Goal: Information Seeking & Learning: Learn about a topic

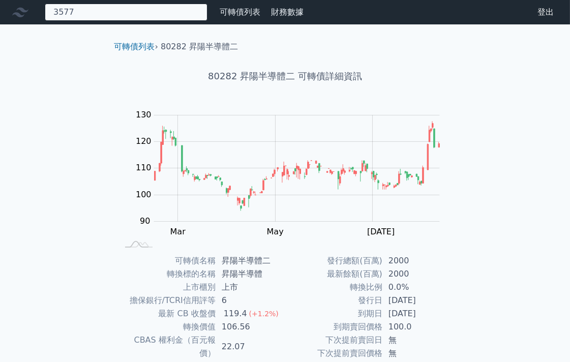
click at [172, 10] on div "3577 無此可轉債" at bounding box center [126, 12] width 163 height 17
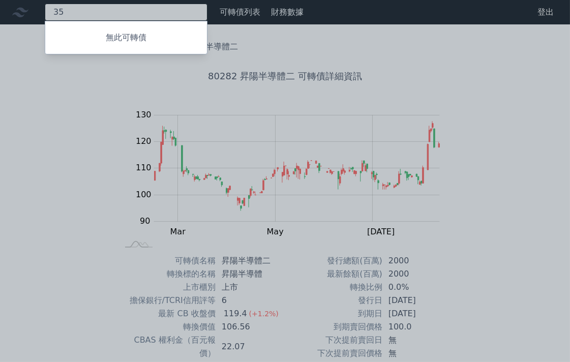
type input "3"
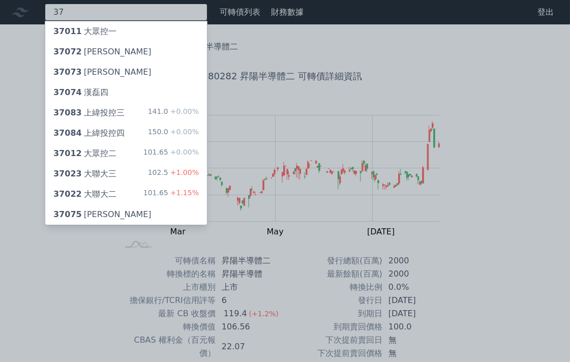
type input "3"
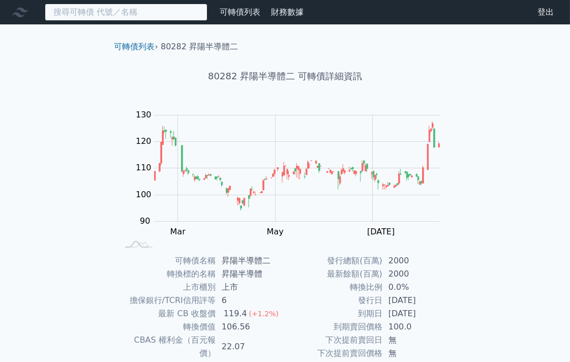
click at [133, 10] on input at bounding box center [126, 12] width 163 height 17
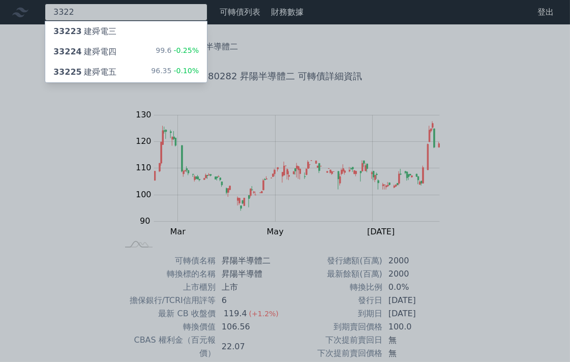
type input "3322"
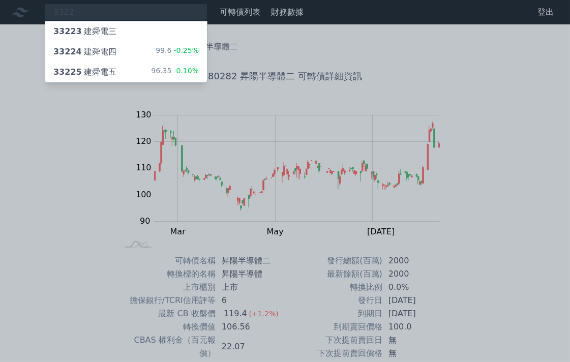
click at [105, 67] on div "33225 建舜電五" at bounding box center [84, 72] width 63 height 12
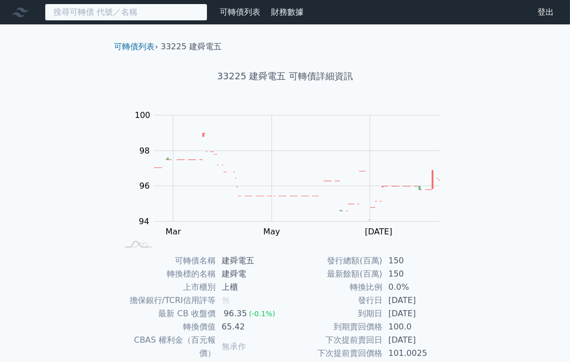
click at [121, 8] on input at bounding box center [126, 12] width 163 height 17
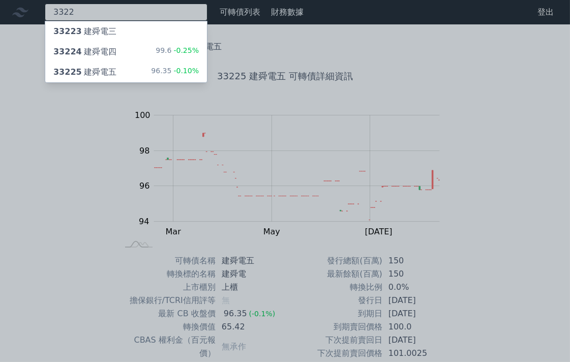
type input "3322"
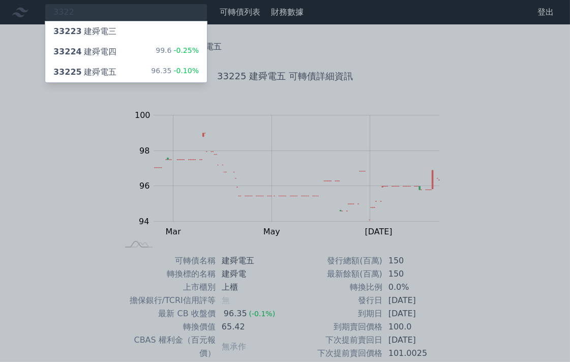
click at [105, 51] on div "33224 建舜電四" at bounding box center [84, 52] width 63 height 12
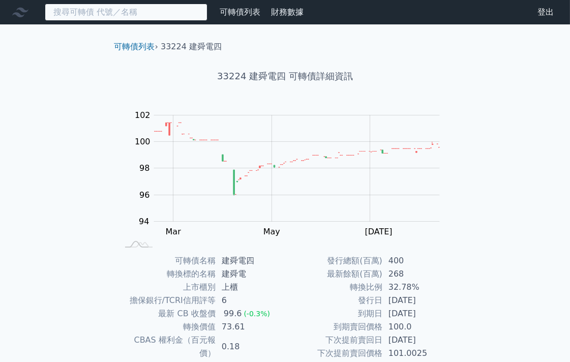
click at [128, 7] on input at bounding box center [126, 12] width 163 height 17
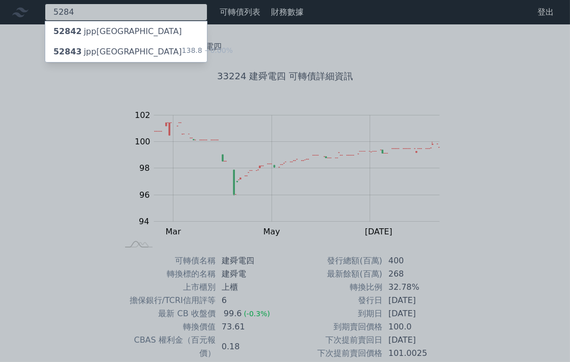
type input "5284"
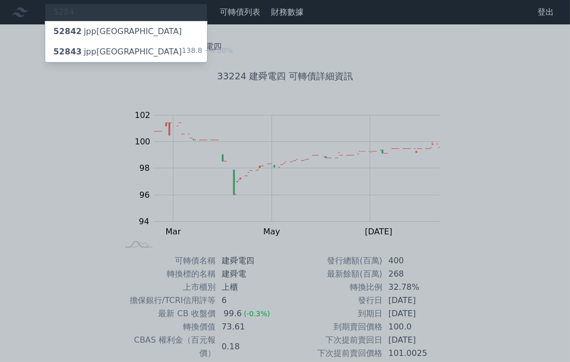
click at [91, 53] on div "52843 jpp[GEOGRAPHIC_DATA]" at bounding box center [117, 52] width 129 height 12
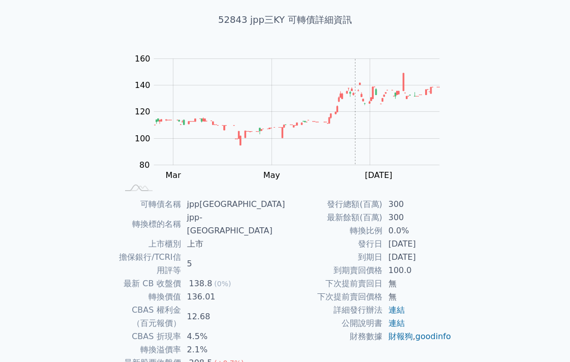
scroll to position [108, 0]
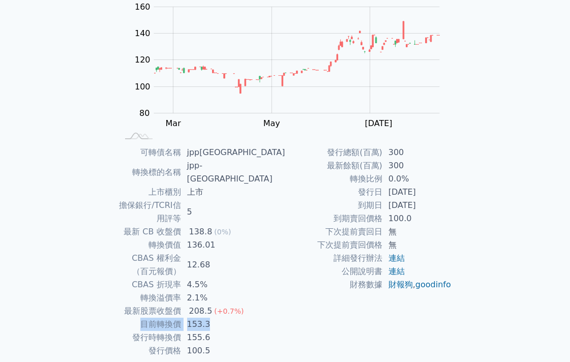
drag, startPoint x: 175, startPoint y: 285, endPoint x: 249, endPoint y: 282, distance: 73.8
click at [249, 318] on tr "目前轉換價 153.3" at bounding box center [201, 324] width 167 height 13
copy tr "目前轉換價 153.3"
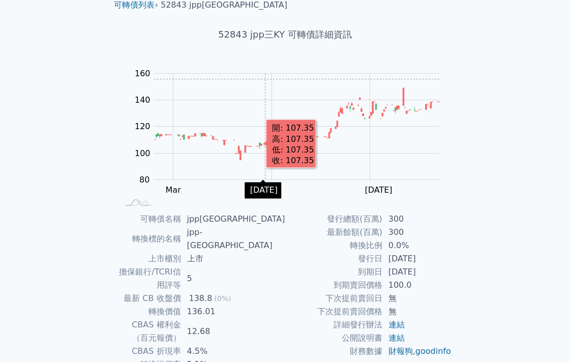
scroll to position [0, 0]
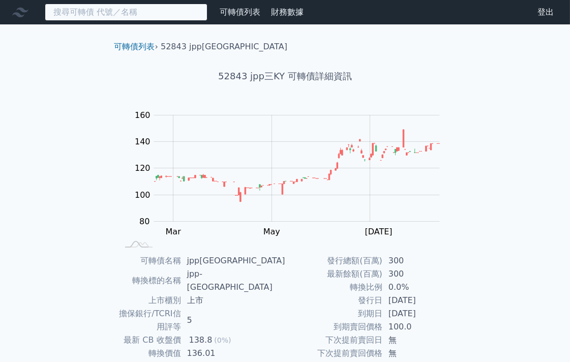
click at [95, 13] on input at bounding box center [126, 12] width 163 height 17
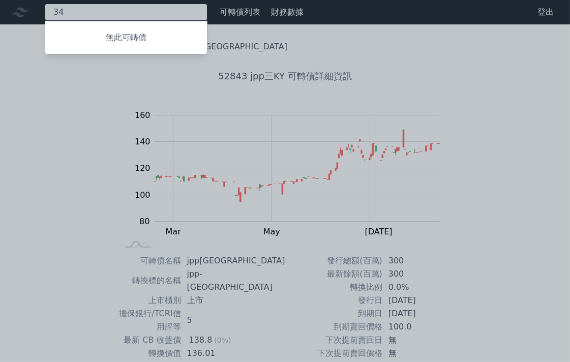
type input "3"
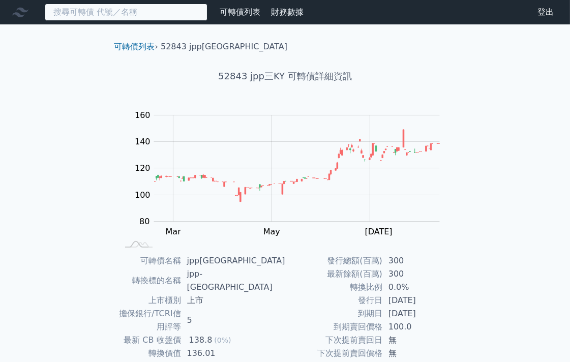
click at [109, 6] on input at bounding box center [126, 12] width 163 height 17
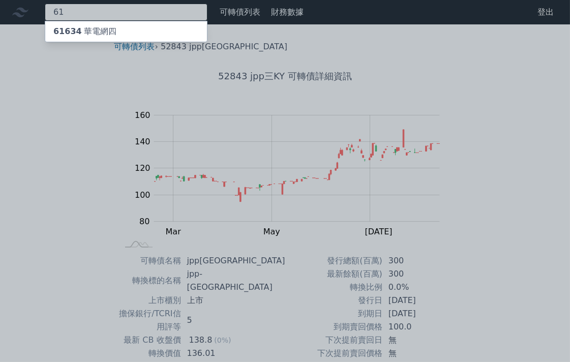
type input "6"
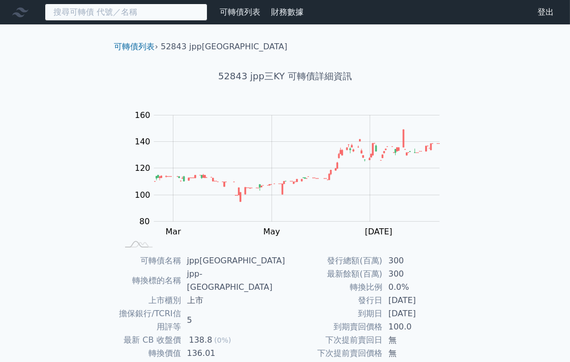
click at [158, 9] on input at bounding box center [126, 12] width 163 height 17
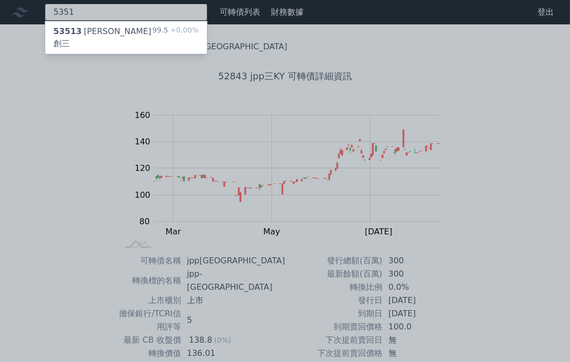
type input "5351"
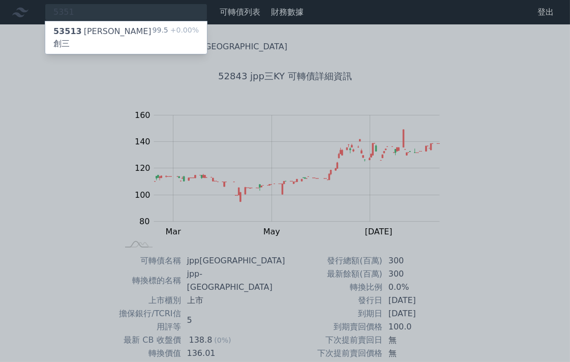
click at [118, 28] on div "53513 [PERSON_NAME]創三 99.5 +0.00%" at bounding box center [126, 37] width 162 height 33
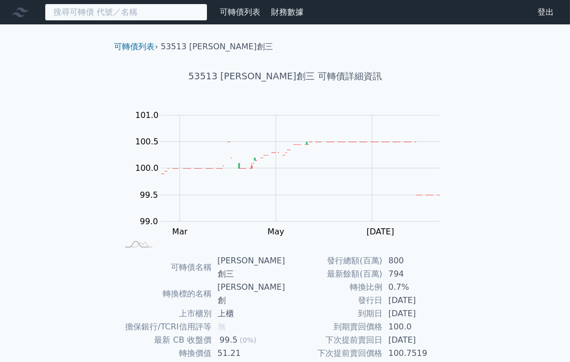
click at [105, 12] on input at bounding box center [126, 12] width 163 height 17
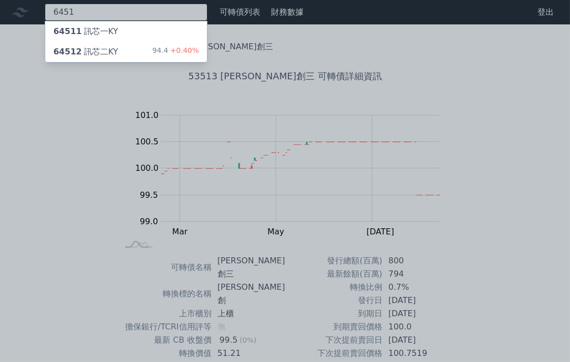
type input "6451"
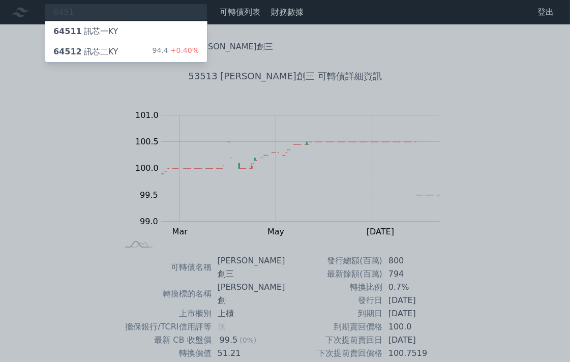
click at [86, 48] on div "64512 訊芯二KY" at bounding box center [85, 52] width 65 height 12
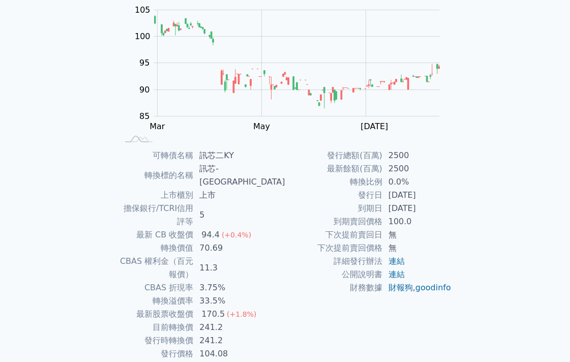
scroll to position [108, 0]
